Goal: Information Seeking & Learning: Check status

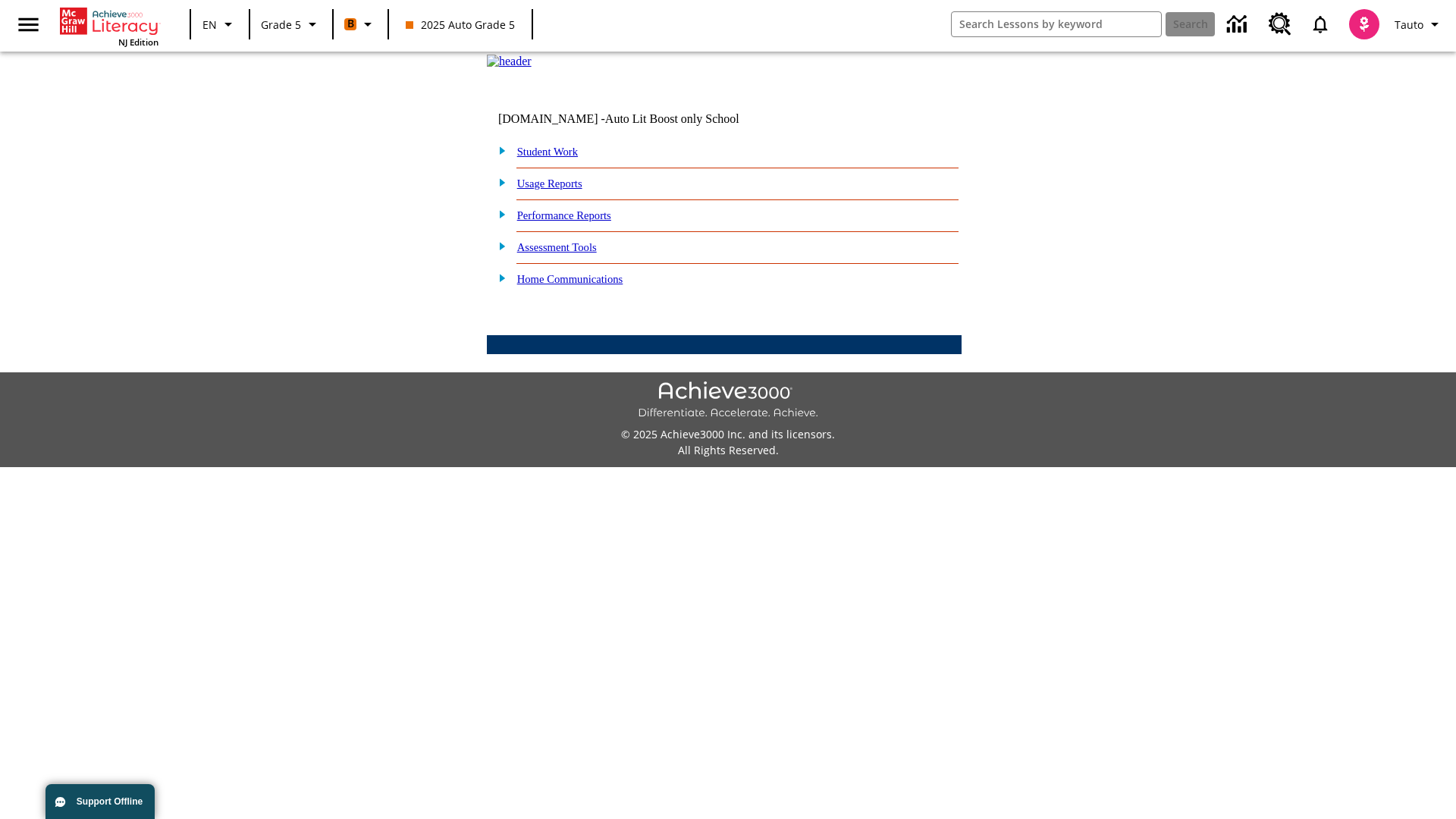
click at [581, 221] on link "Performance Reports" at bounding box center [563, 215] width 94 height 12
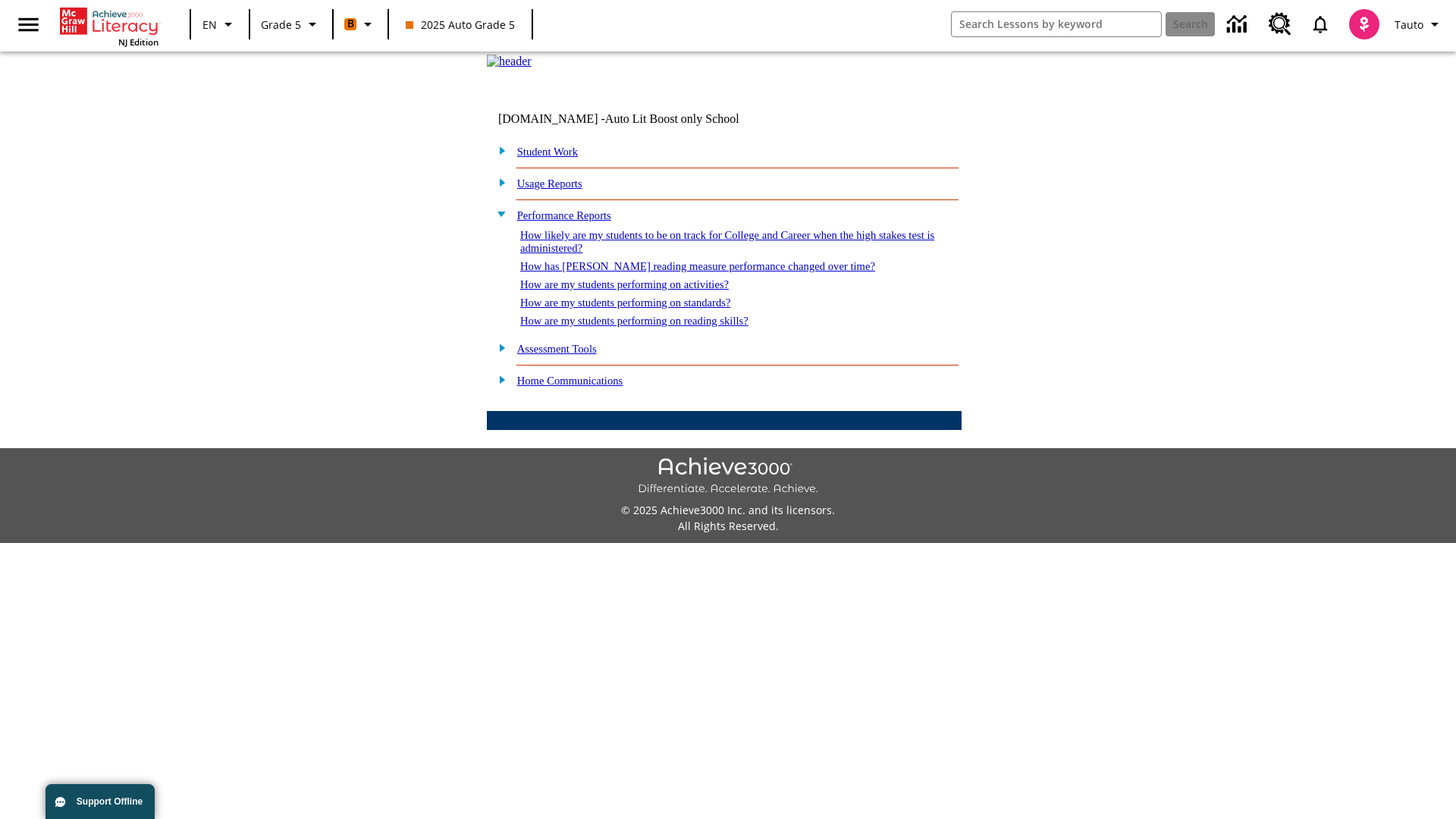
click at [642, 309] on link "How are my students performing on standards?" at bounding box center [625, 303] width 211 height 12
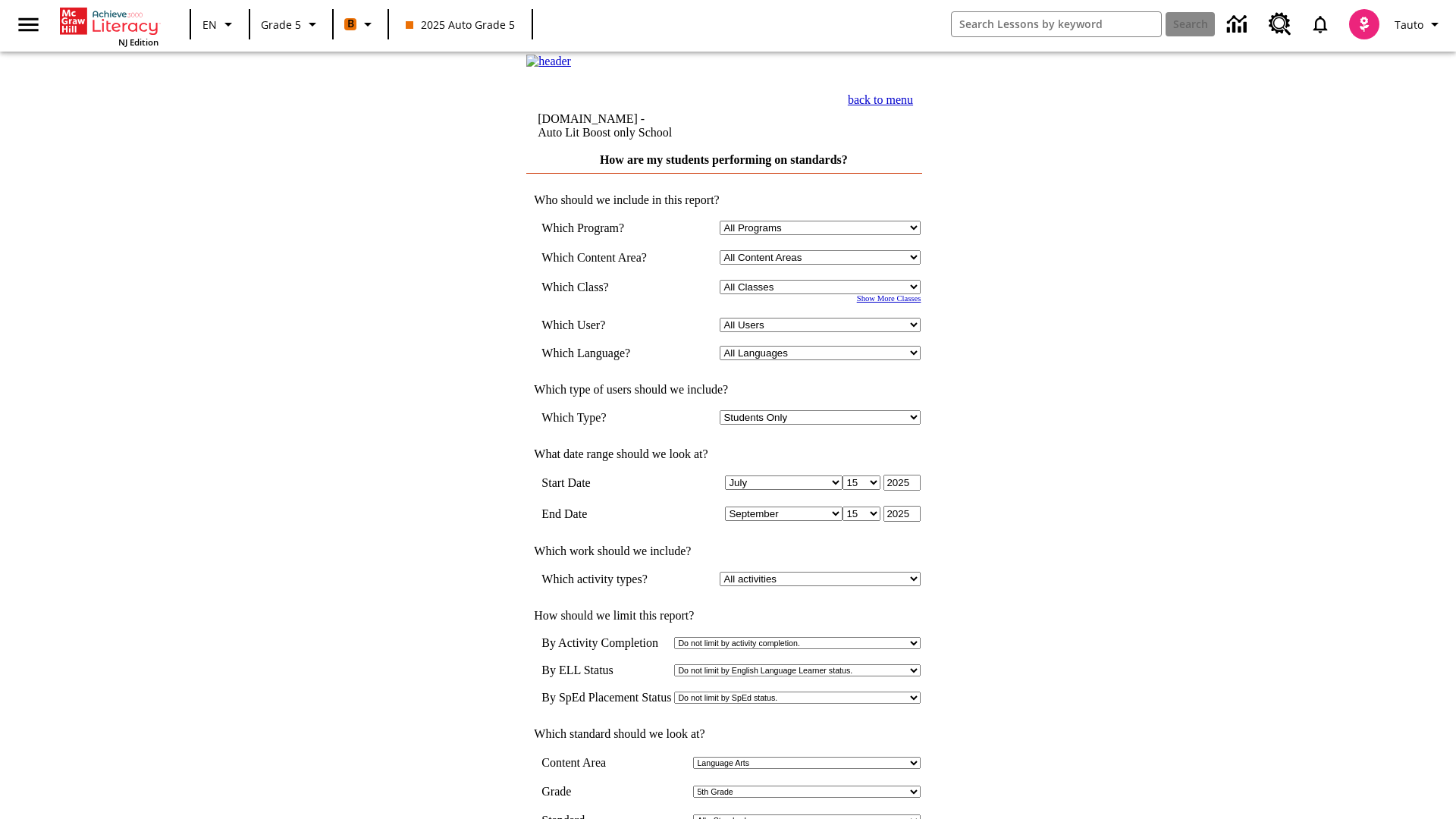
click at [824, 294] on select "Select a Class: All Classes 2025 Auto Grade 5 OL 2025 Auto Grade 6" at bounding box center [820, 286] width 201 height 15
select select "11133131"
click at [824, 332] on select "All Users Cat, Sautoen Cat, Sautoes Cat, Sautoss Donotlogin, Sautoen Twoschools…" at bounding box center [820, 324] width 201 height 15
select select "21437107"
